Goal: Task Accomplishment & Management: Manage account settings

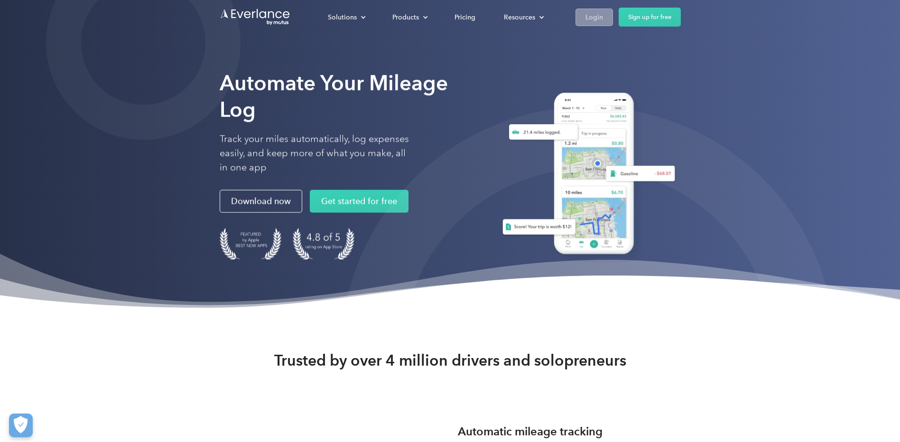
click at [599, 20] on div "Login" at bounding box center [594, 17] width 18 height 12
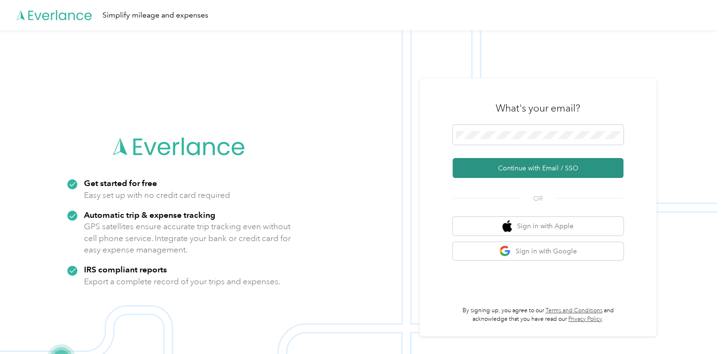
click at [501, 163] on button "Continue with Email / SSO" at bounding box center [537, 168] width 171 height 20
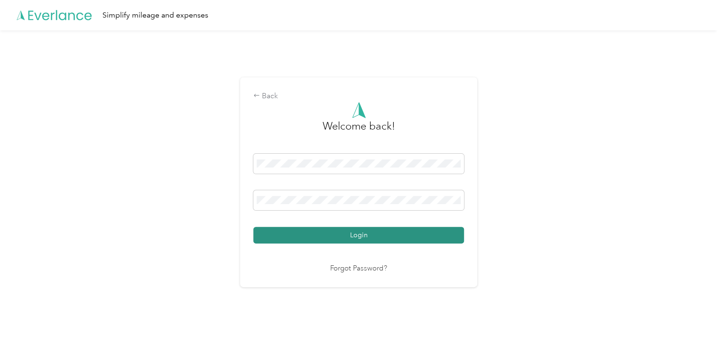
click at [407, 233] on button "Login" at bounding box center [358, 235] width 211 height 17
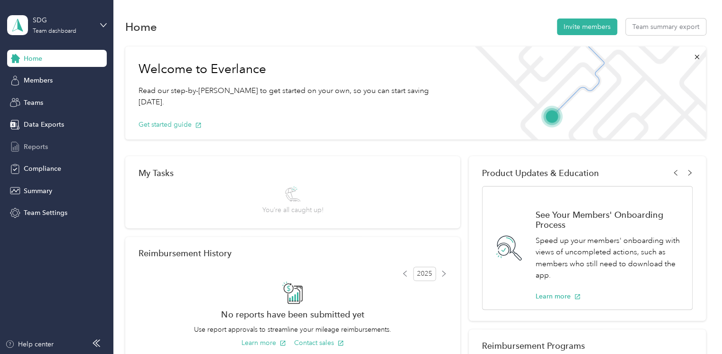
click at [44, 144] on span "Reports" at bounding box center [36, 147] width 24 height 10
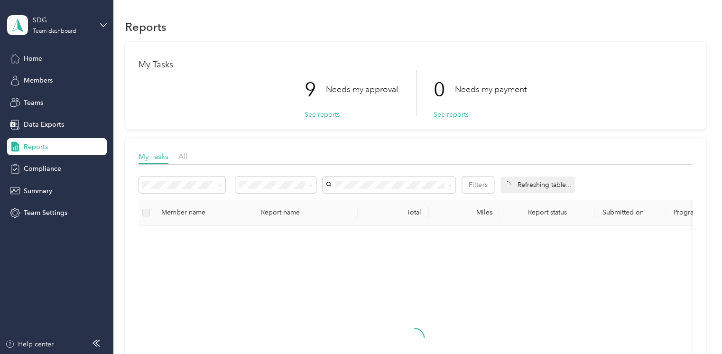
click at [338, 114] on div "9 Needs my approval See reports" at bounding box center [350, 93] width 93 height 46
click at [335, 115] on button "See reports" at bounding box center [321, 115] width 35 height 10
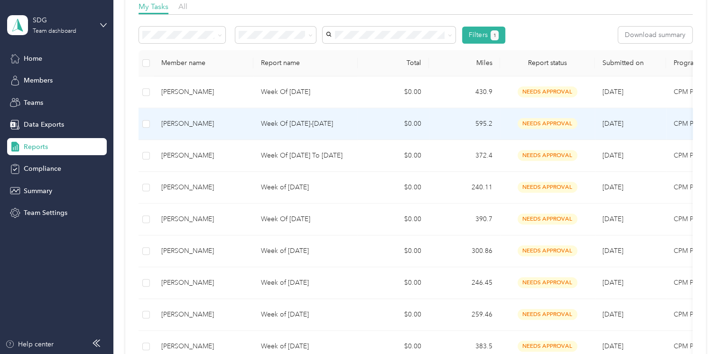
scroll to position [177, 0]
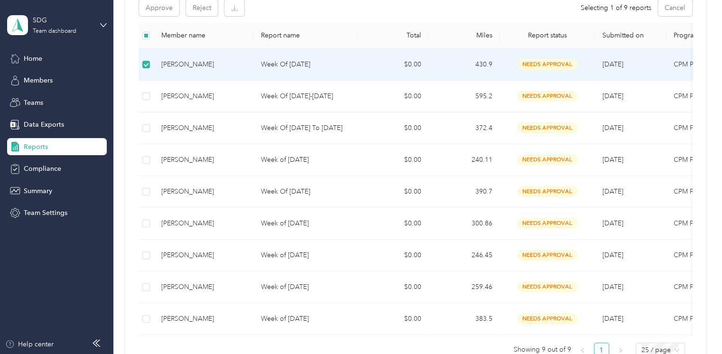
click at [241, 55] on td "Michiyo Thomas" at bounding box center [204, 65] width 100 height 32
click at [241, 57] on td "Michiyo Thomas" at bounding box center [204, 65] width 100 height 32
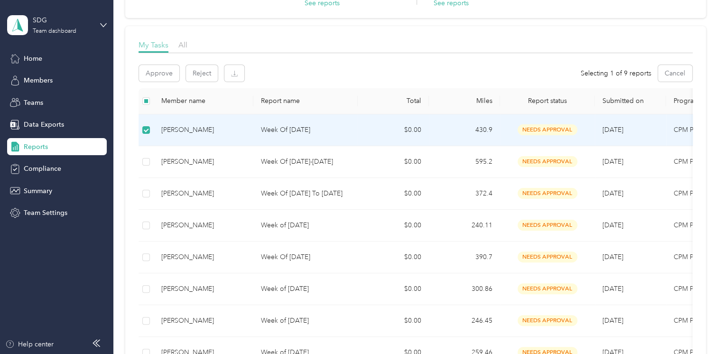
scroll to position [88, 0]
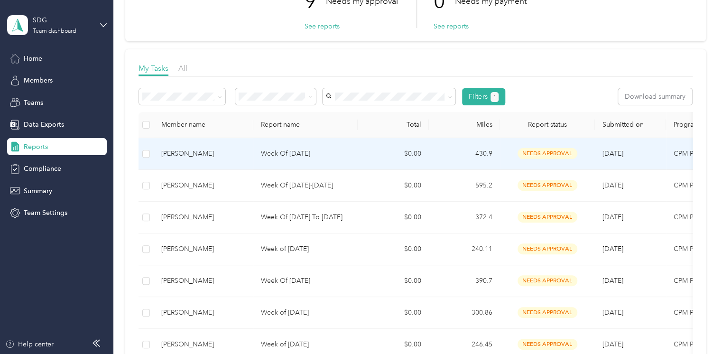
click at [252, 156] on td "Michiyo Thomas" at bounding box center [204, 154] width 100 height 32
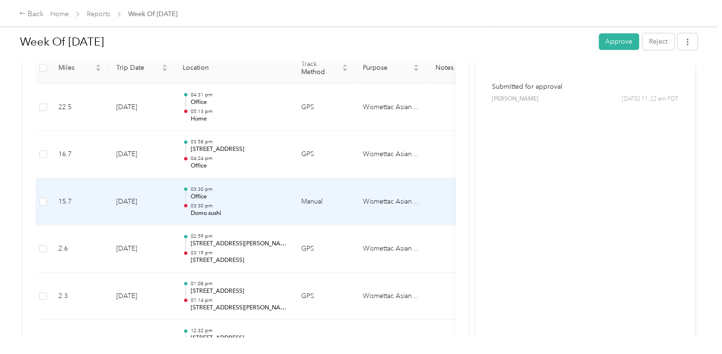
scroll to position [266, 0]
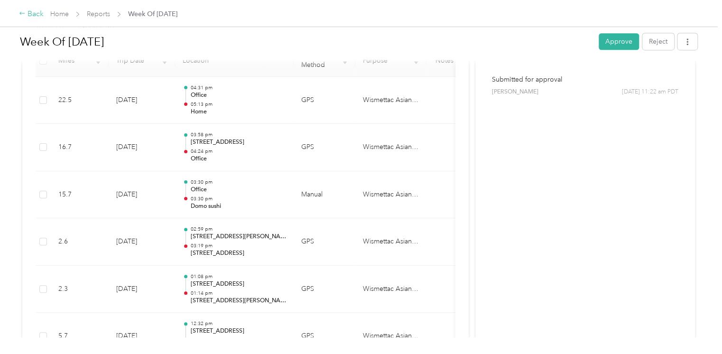
click at [34, 17] on div "Back" at bounding box center [31, 14] width 25 height 11
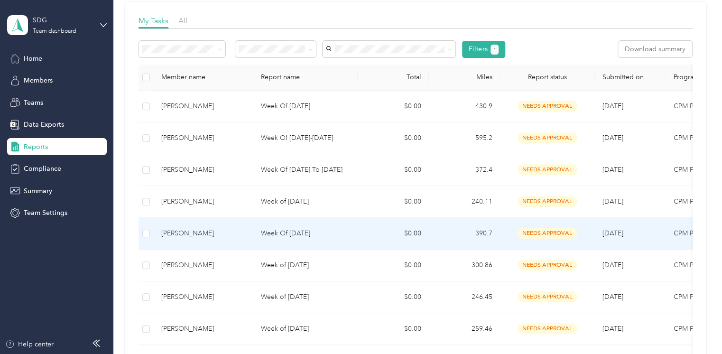
scroll to position [177, 0]
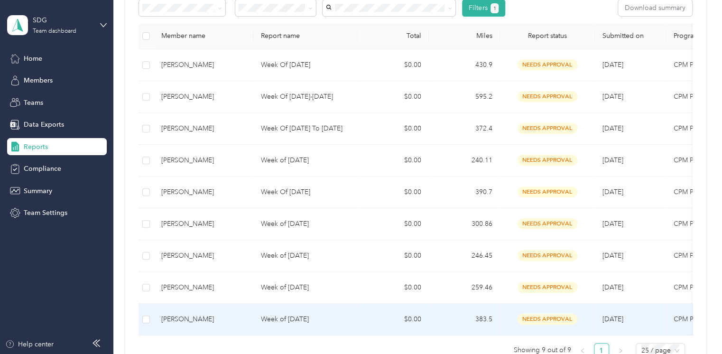
click at [294, 311] on td "Week of August 18 2025" at bounding box center [305, 319] width 104 height 32
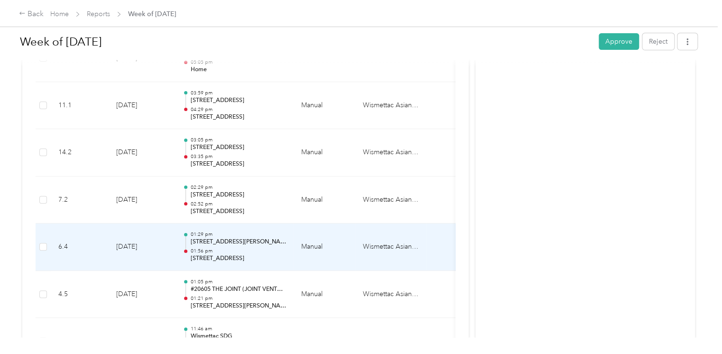
scroll to position [1859, 0]
